Goal: Task Accomplishment & Management: Manage account settings

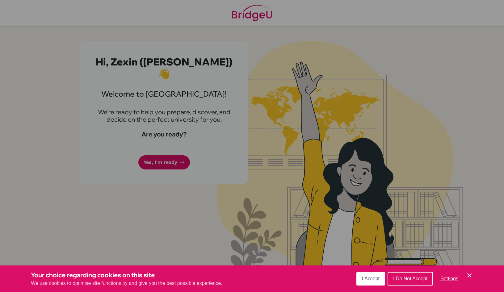
click at [370, 279] on span "I Accept" at bounding box center [371, 278] width 18 height 5
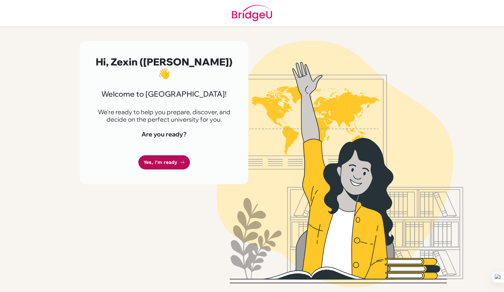
click at [181, 160] on icon at bounding box center [182, 162] width 5 height 5
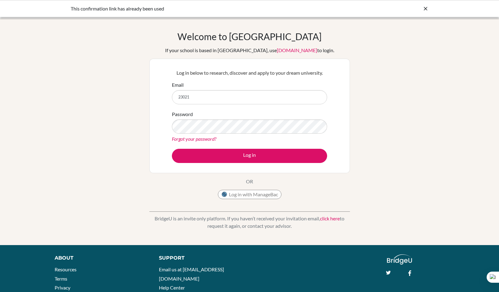
type input "[EMAIL_ADDRESS][DOMAIN_NAME]"
click at [172, 149] on button "Log in" at bounding box center [249, 156] width 155 height 14
click at [240, 195] on button "Log in with ManageBac" at bounding box center [250, 194] width 64 height 9
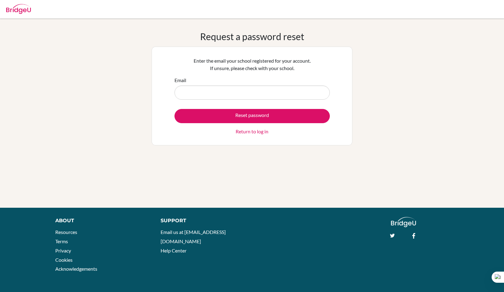
click at [230, 95] on input "Email" at bounding box center [251, 93] width 155 height 14
type input "[EMAIL_ADDRESS][DOMAIN_NAME]"
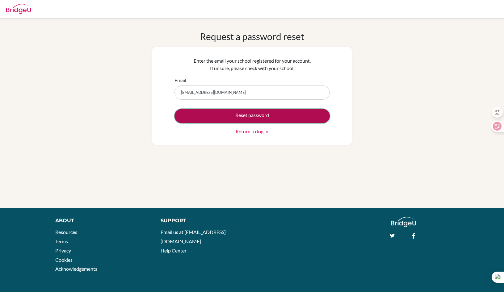
click at [235, 112] on button "Reset password" at bounding box center [251, 116] width 155 height 14
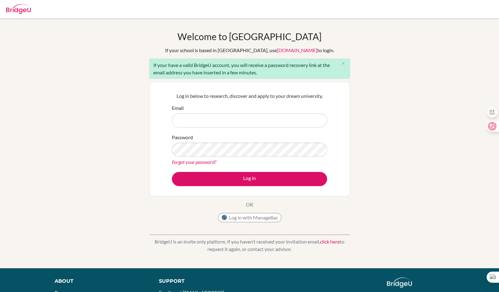
click at [226, 120] on input "Email" at bounding box center [249, 120] width 155 height 14
type input "[EMAIL_ADDRESS][DOMAIN_NAME]"
click at [172, 172] on button "Log in" at bounding box center [249, 179] width 155 height 14
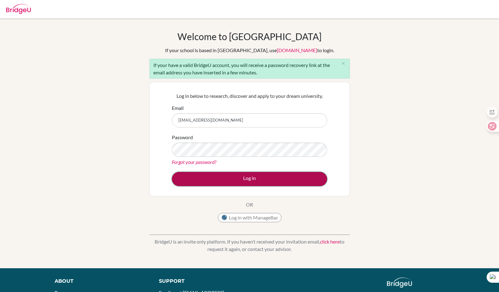
click at [251, 174] on button "Log in" at bounding box center [249, 179] width 155 height 14
